Goal: Transaction & Acquisition: Purchase product/service

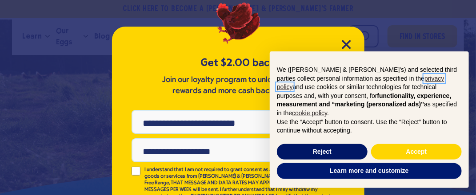
scroll to position [20, 0]
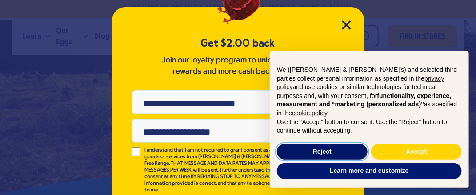
click at [318, 153] on button "Reject" at bounding box center [322, 152] width 91 height 16
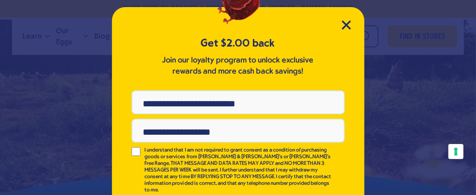
click at [339, 20] on div "Get $2.00 back Join our loyalty program to unlock exclusive rewards and more ca…" at bounding box center [238, 134] width 252 height 255
click at [342, 24] on icon "Close Modal" at bounding box center [346, 25] width 8 height 8
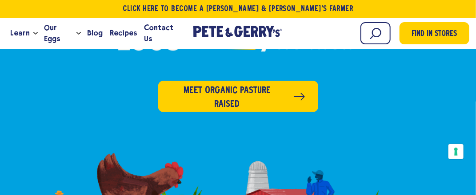
scroll to position [311, 0]
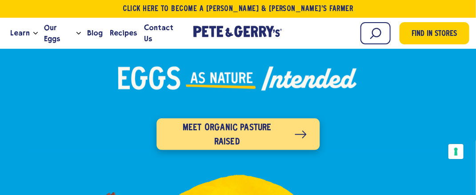
click at [245, 122] on span "Meet organic pasture raised" at bounding box center [227, 136] width 114 height 28
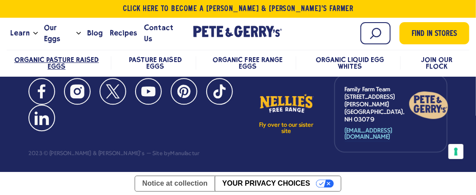
scroll to position [3820, 0]
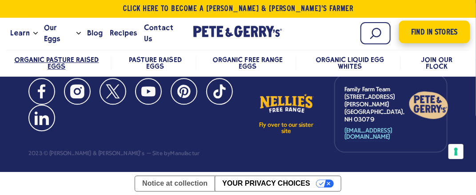
click at [432, 30] on span "Find in Stores" at bounding box center [434, 33] width 46 height 12
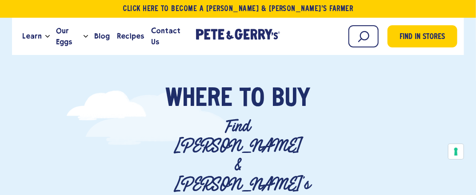
scroll to position [44, 0]
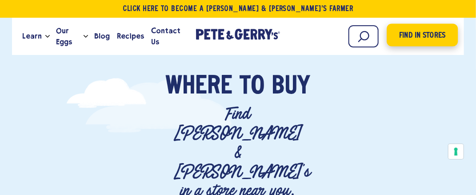
click at [418, 32] on span "Find in Stores" at bounding box center [422, 36] width 46 height 12
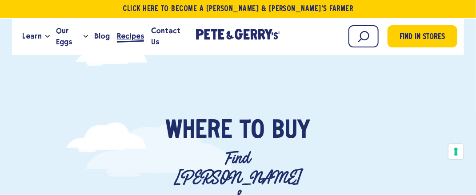
click at [130, 36] on span "Recipes" at bounding box center [130, 36] width 27 height 11
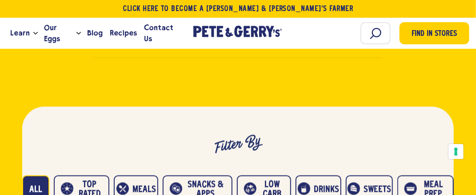
scroll to position [400, 0]
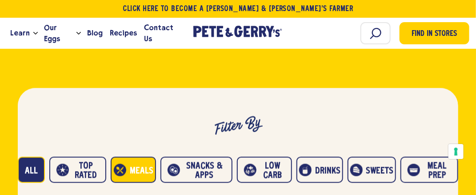
click at [137, 168] on button "Meals" at bounding box center [133, 170] width 45 height 26
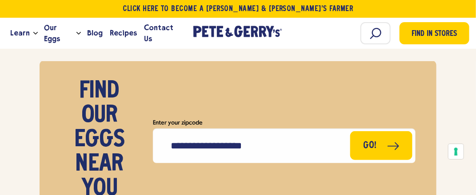
scroll to position [7817, 0]
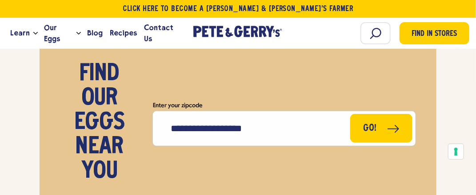
click at [273, 124] on input "Enter your zipcode" at bounding box center [284, 128] width 262 height 35
type input "*****"
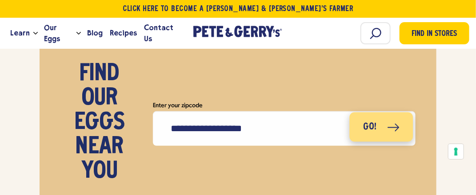
click at [367, 120] on button "Go!" at bounding box center [381, 127] width 64 height 29
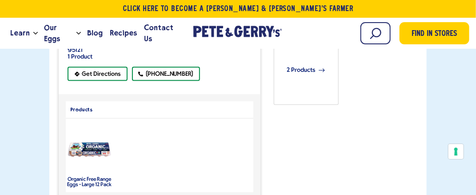
scroll to position [400, 0]
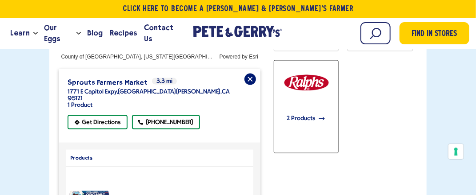
click at [297, 109] on span "2 Products" at bounding box center [301, 119] width 28 height 20
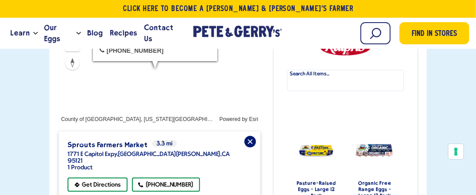
scroll to position [349, 0]
